Goal: Information Seeking & Learning: Learn about a topic

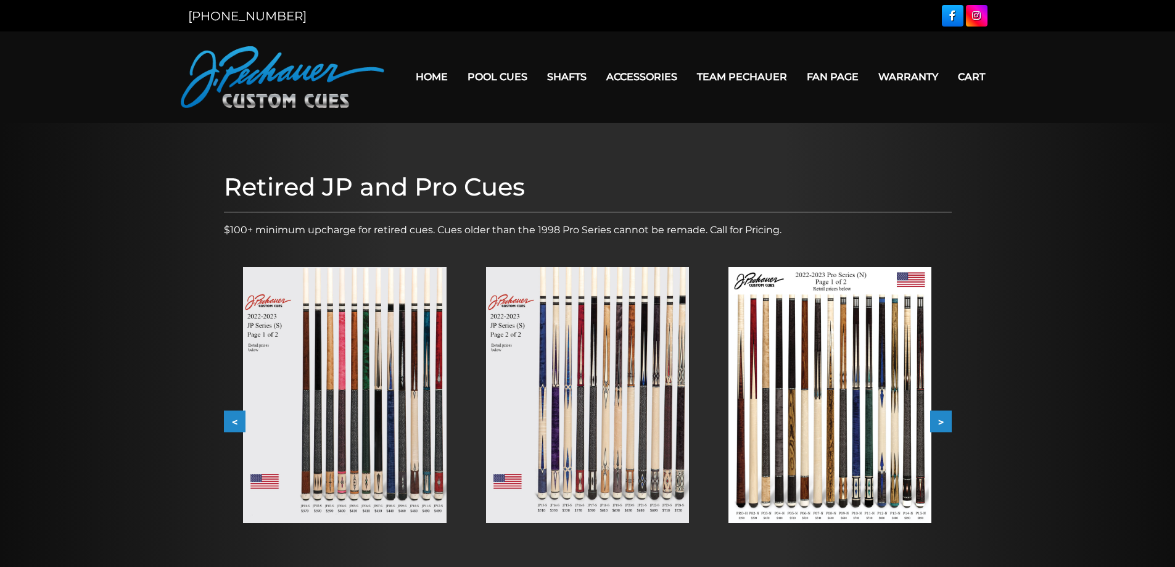
click at [386, 384] on img at bounding box center [344, 395] width 203 height 256
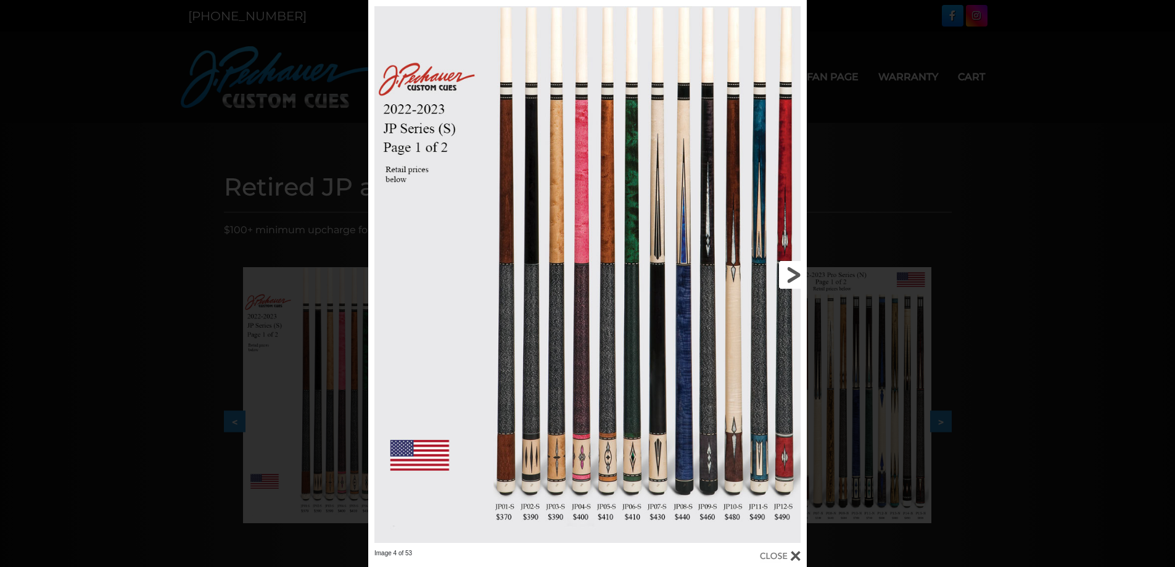
click at [792, 273] on link at bounding box center [708, 274] width 197 height 549
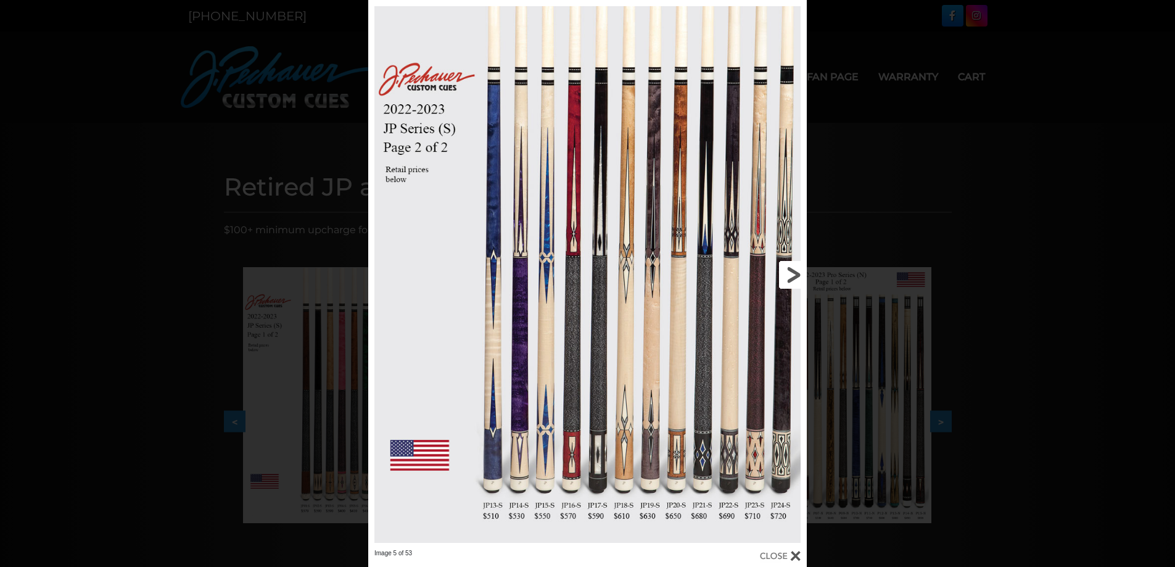
click at [792, 273] on link at bounding box center [708, 274] width 197 height 549
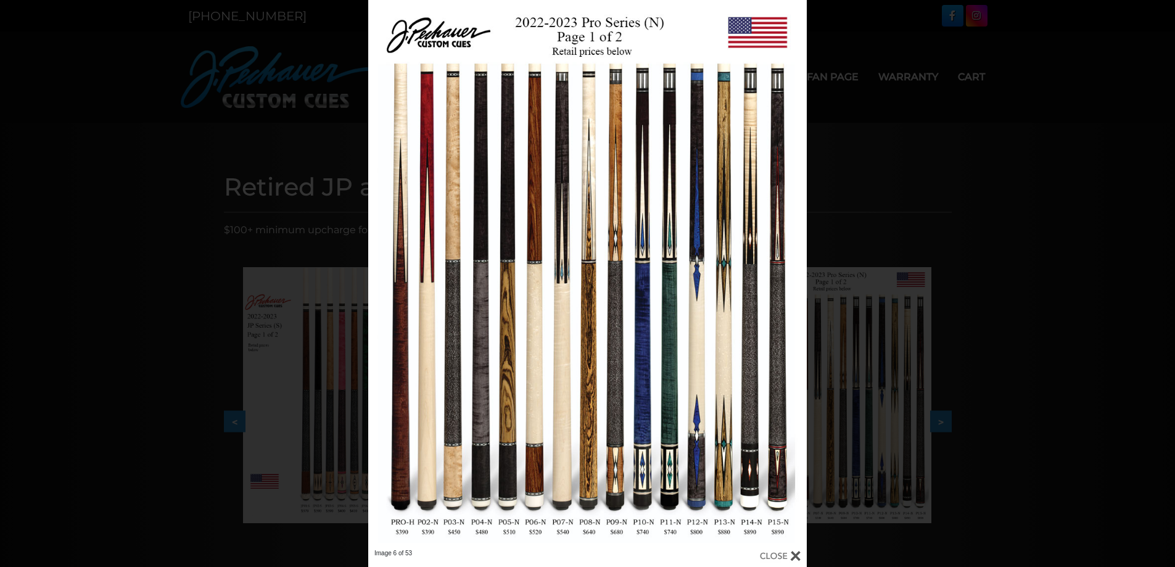
click at [946, 202] on div "Image 6 of 53" at bounding box center [587, 283] width 1175 height 567
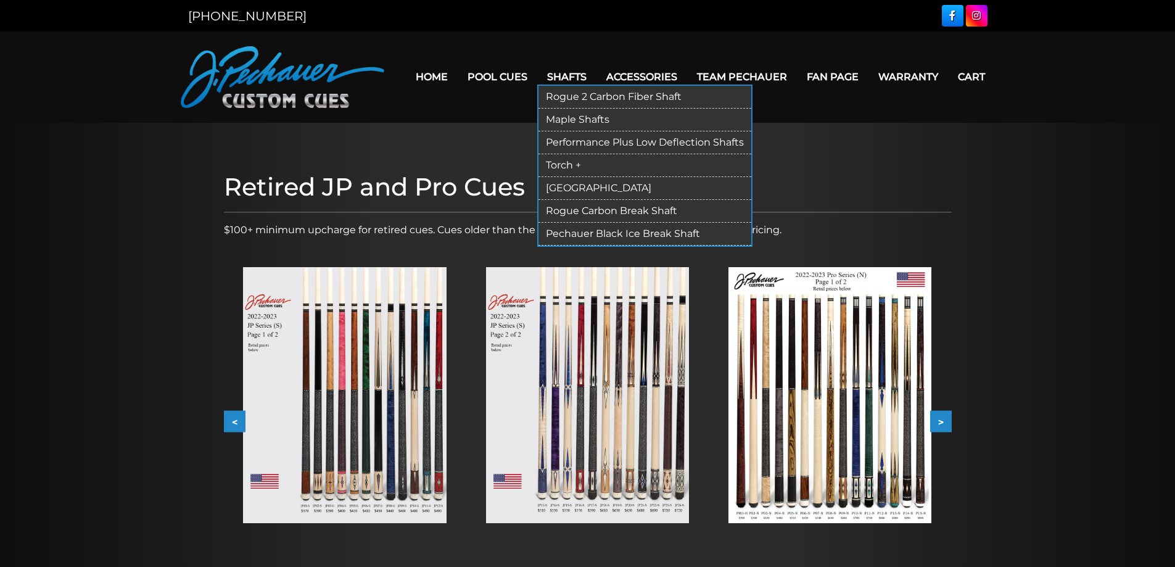
click at [563, 183] on link "[GEOGRAPHIC_DATA]" at bounding box center [645, 188] width 213 height 23
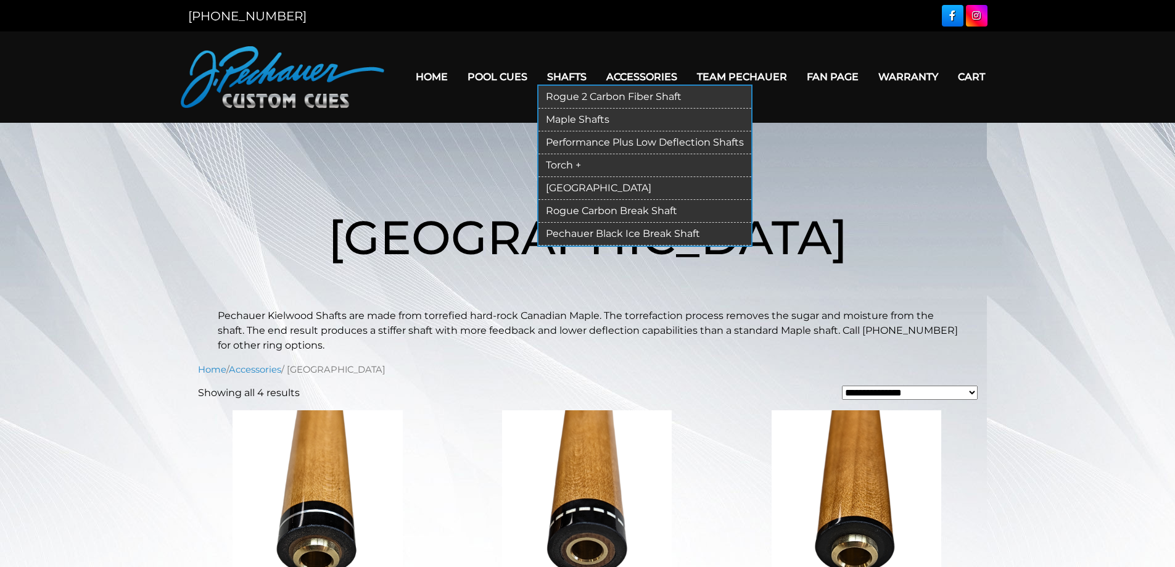
click at [585, 101] on link "Rogue 2 Carbon Fiber Shaft" at bounding box center [645, 97] width 213 height 23
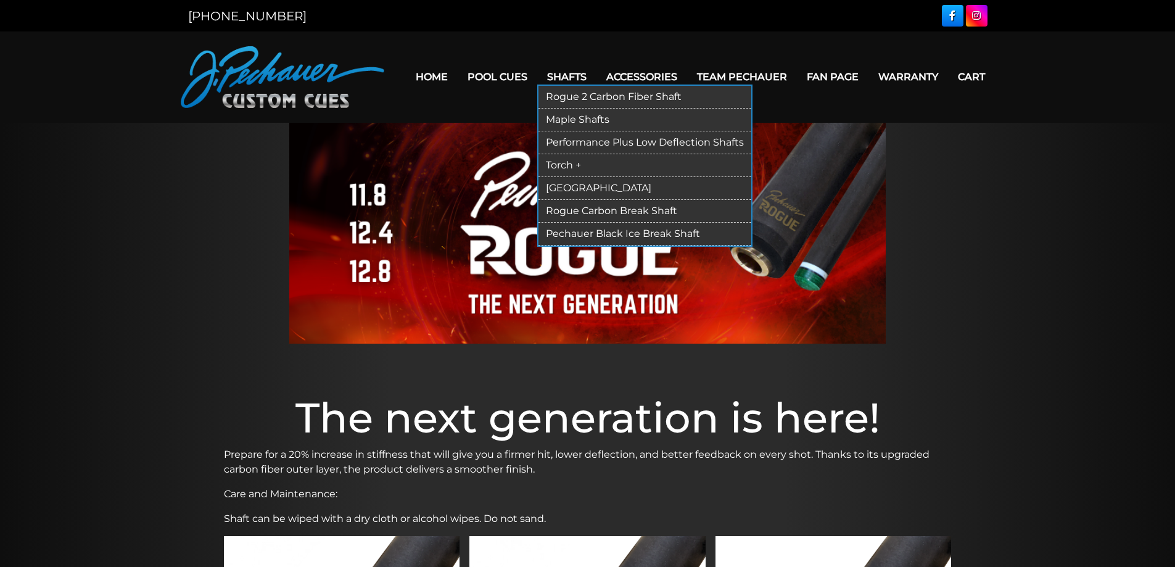
click at [573, 141] on link "Performance Plus Low Deflection Shafts" at bounding box center [645, 142] width 213 height 23
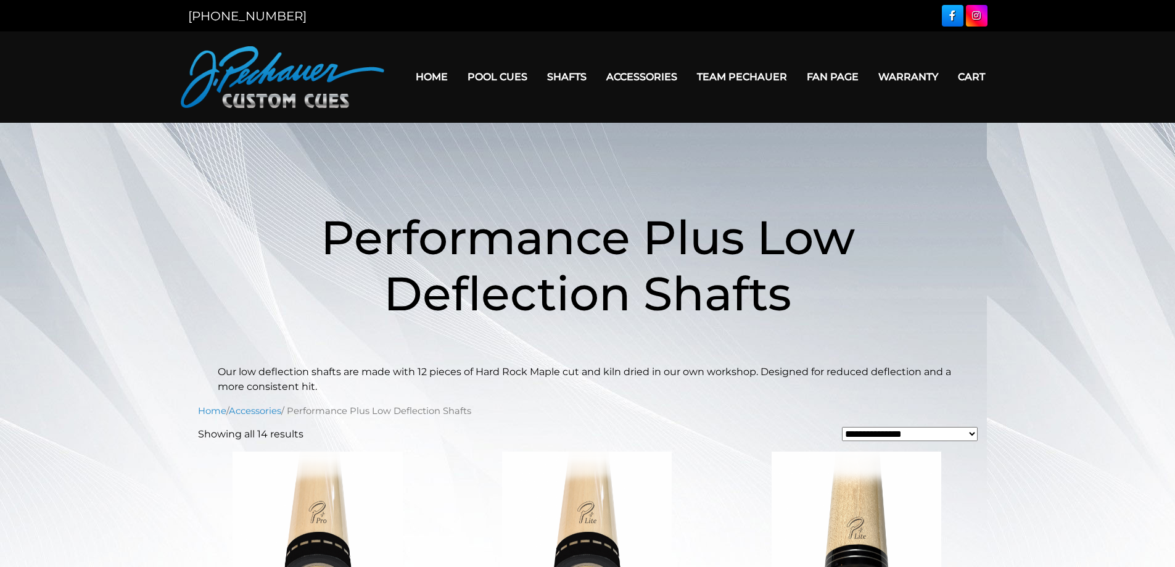
click at [738, 73] on link "Team Pechauer" at bounding box center [742, 76] width 110 height 31
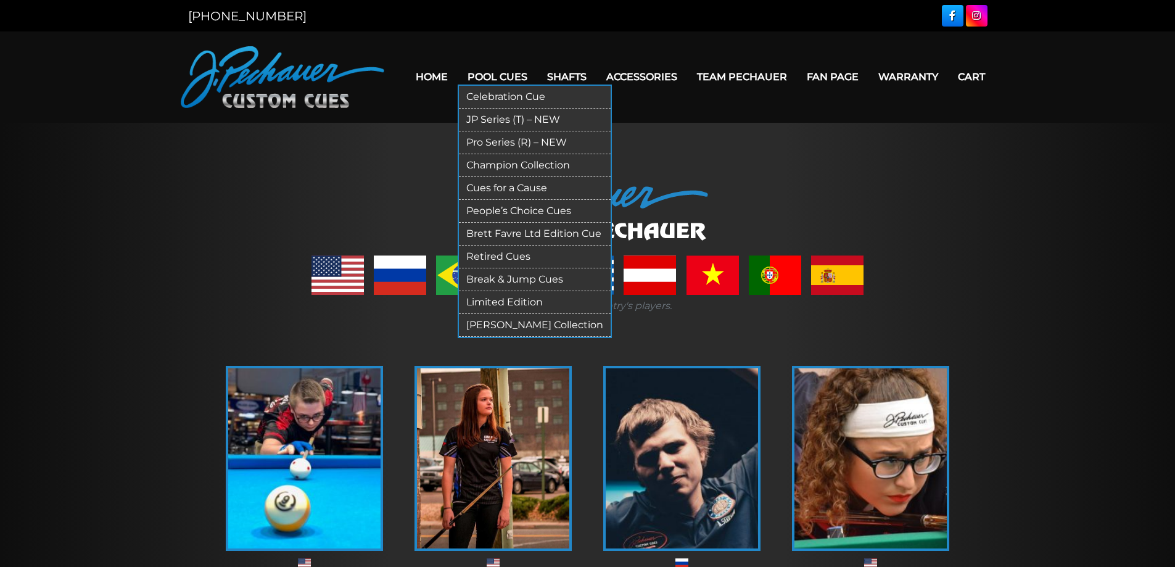
click at [518, 232] on link "Brett Favre Ltd Edition Cue" at bounding box center [535, 234] width 152 height 23
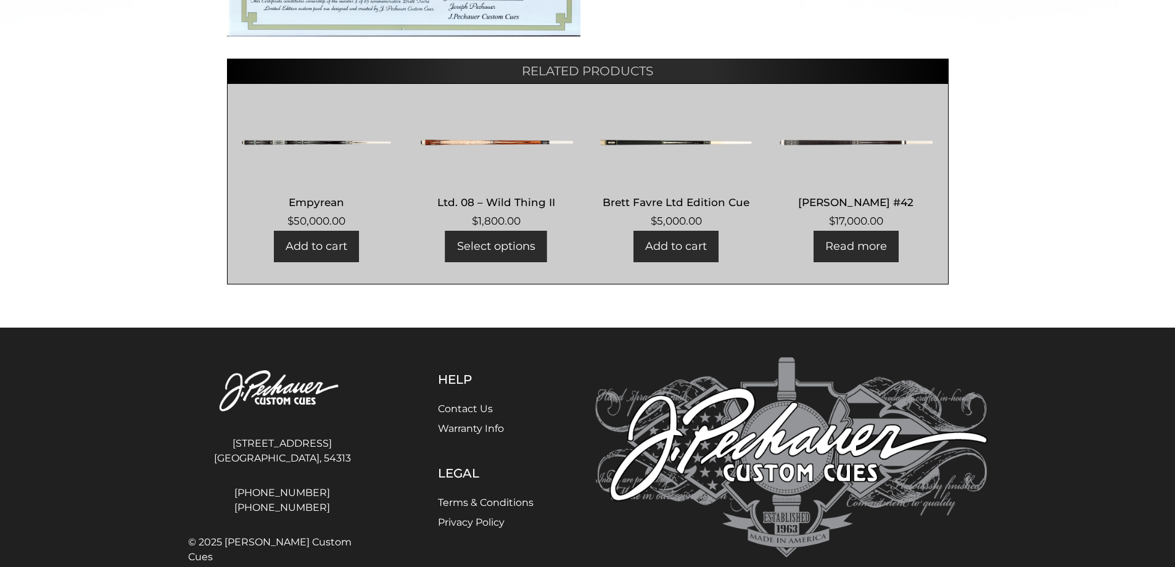
scroll to position [695, 0]
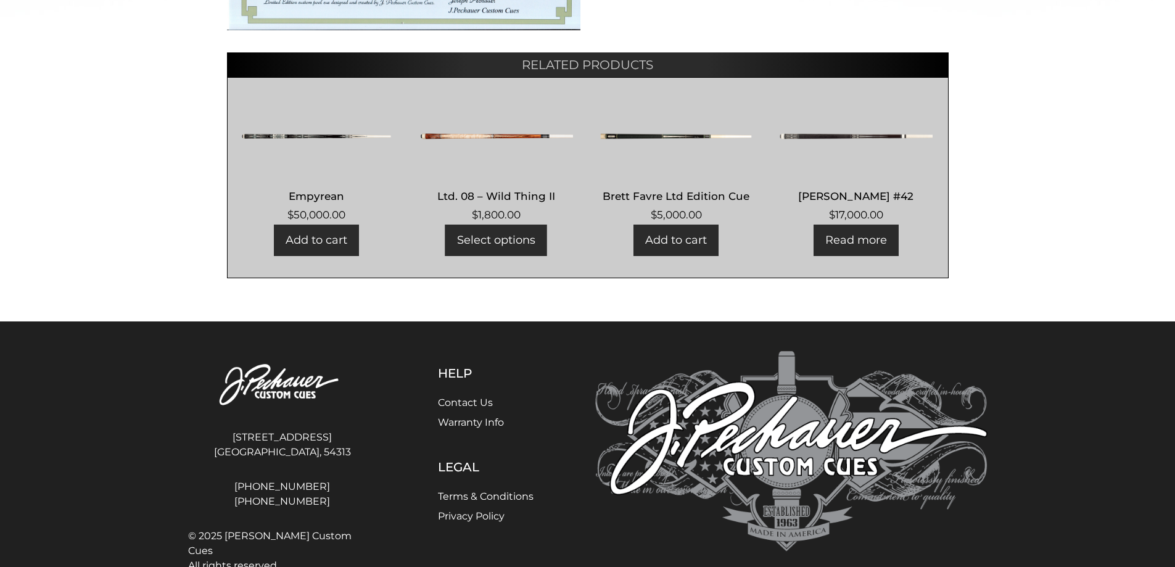
click at [835, 141] on img at bounding box center [856, 136] width 154 height 74
click at [319, 135] on img at bounding box center [317, 136] width 154 height 74
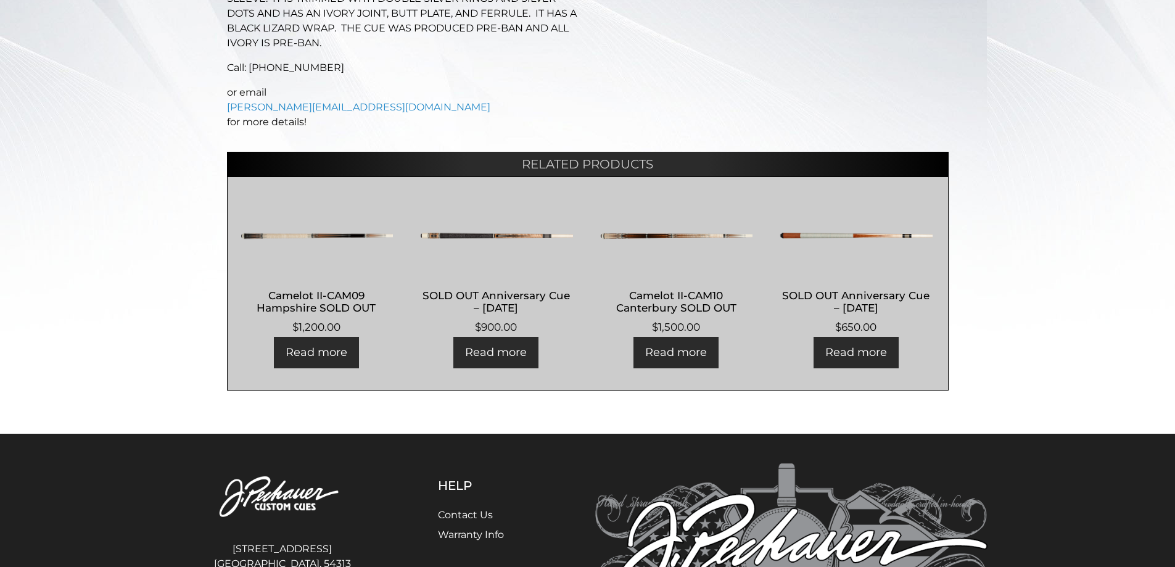
scroll to position [386, 0]
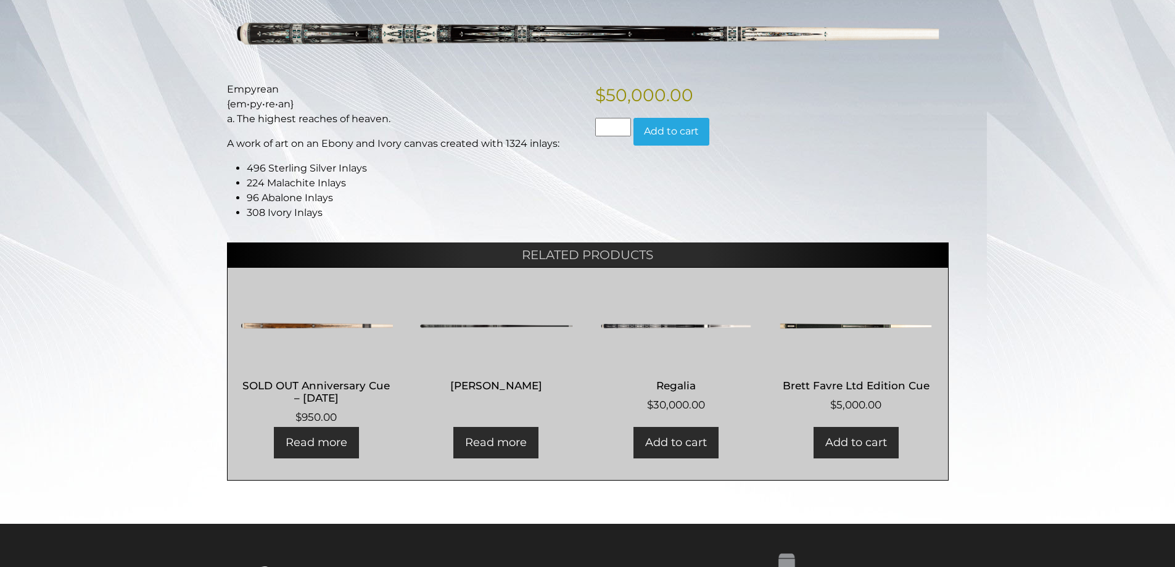
scroll to position [193, 0]
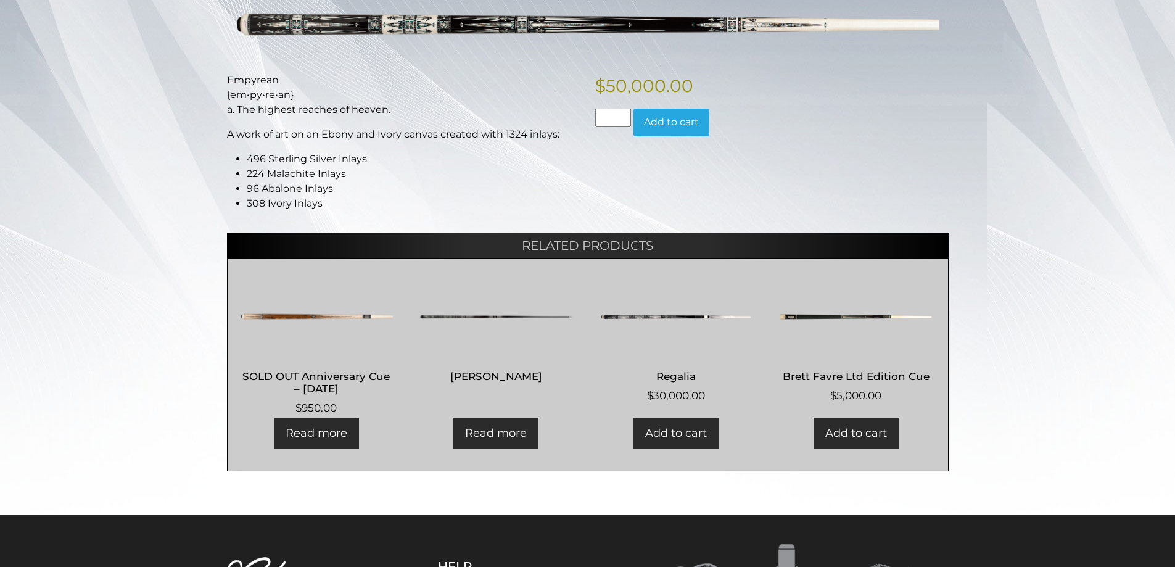
click at [306, 313] on img at bounding box center [317, 317] width 154 height 74
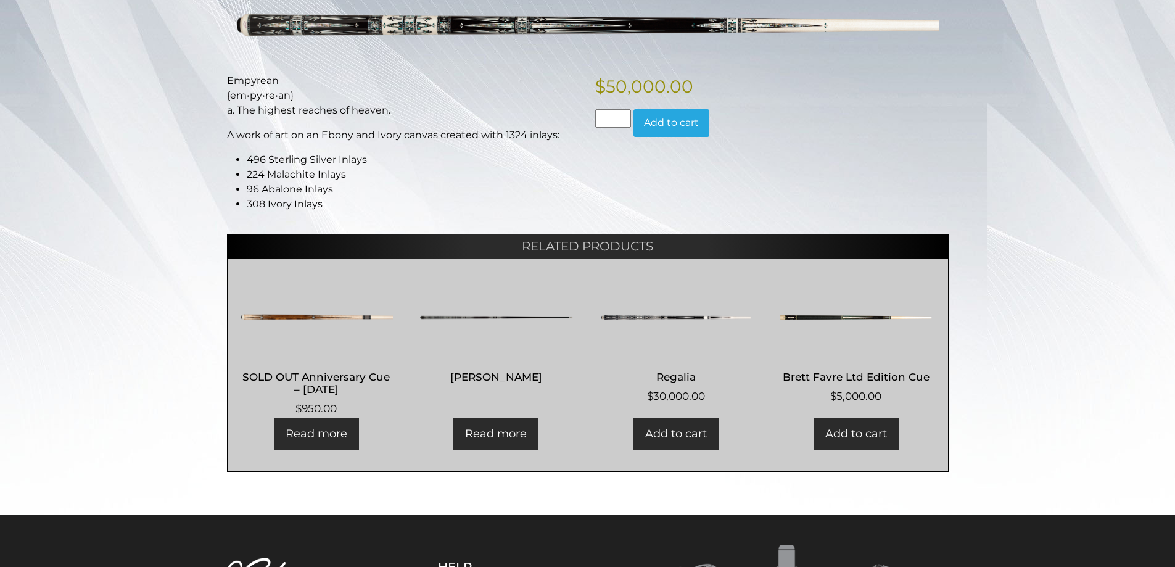
scroll to position [0, 0]
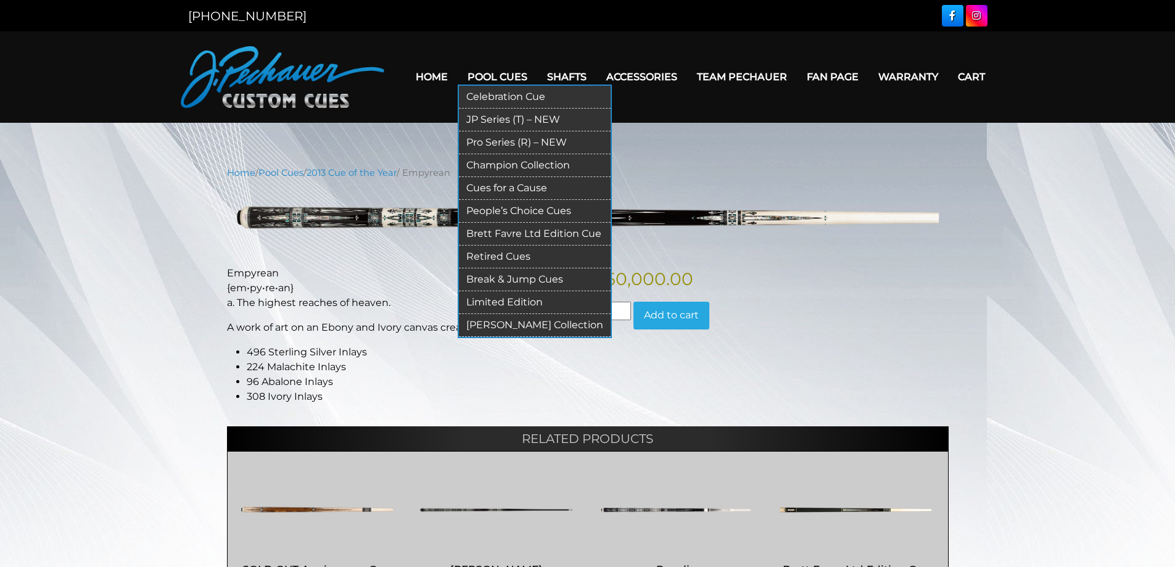
click at [511, 300] on link "Limited Edition" at bounding box center [535, 302] width 152 height 23
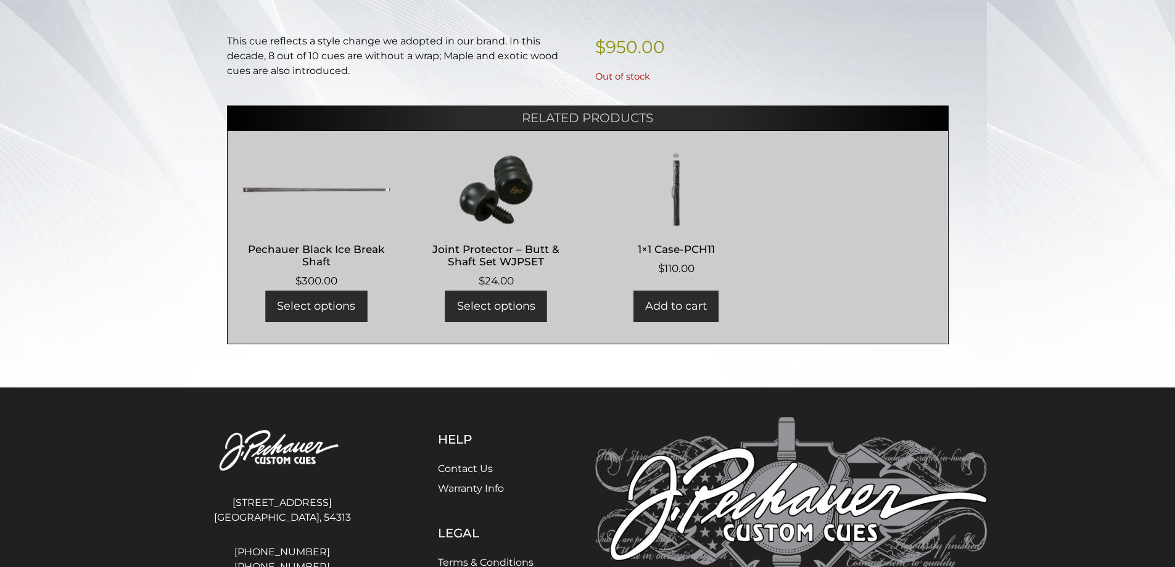
scroll to position [310, 0]
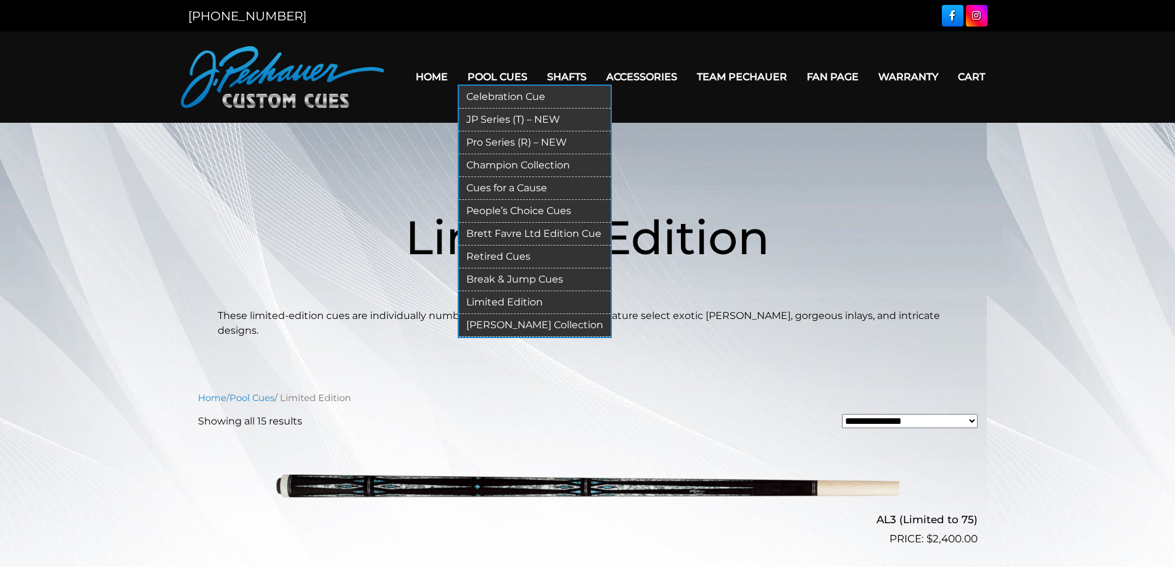
click at [495, 170] on link "Champion Collection" at bounding box center [535, 165] width 152 height 23
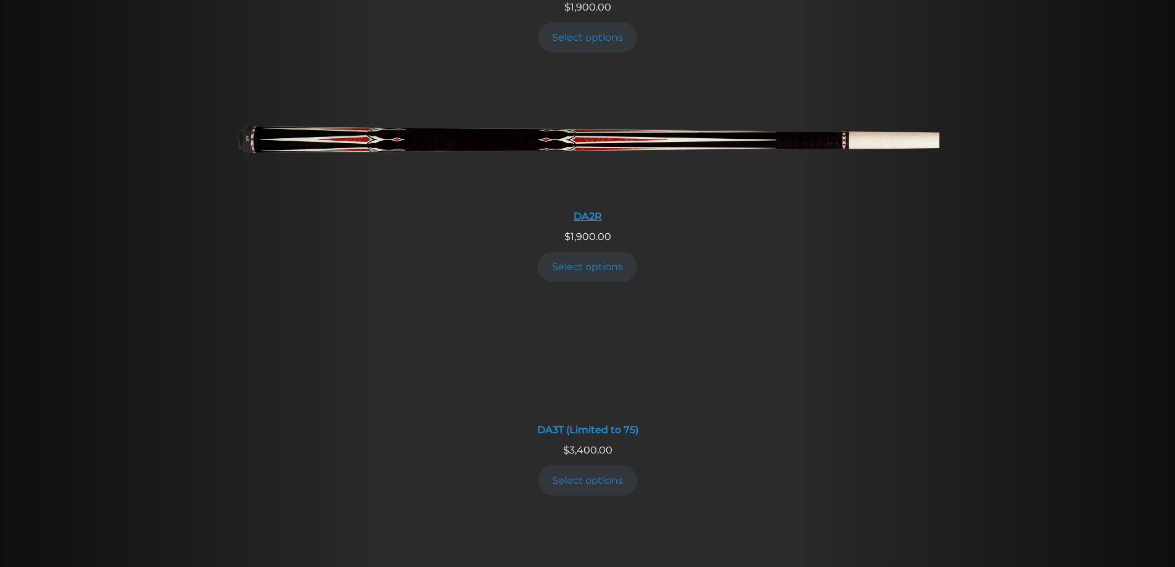
scroll to position [2064, 0]
